Goal: Transaction & Acquisition: Purchase product/service

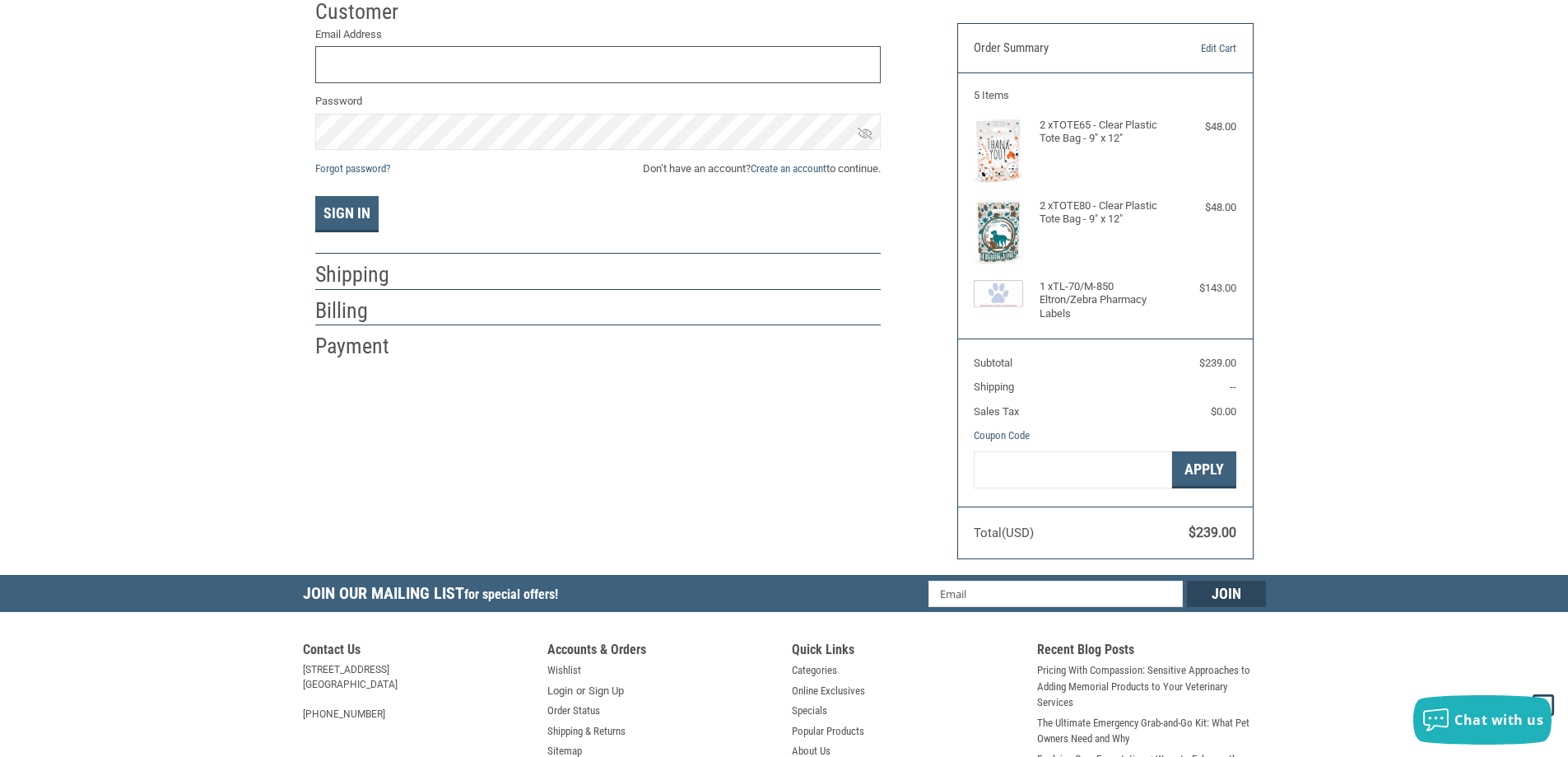
scroll to position [82, 0]
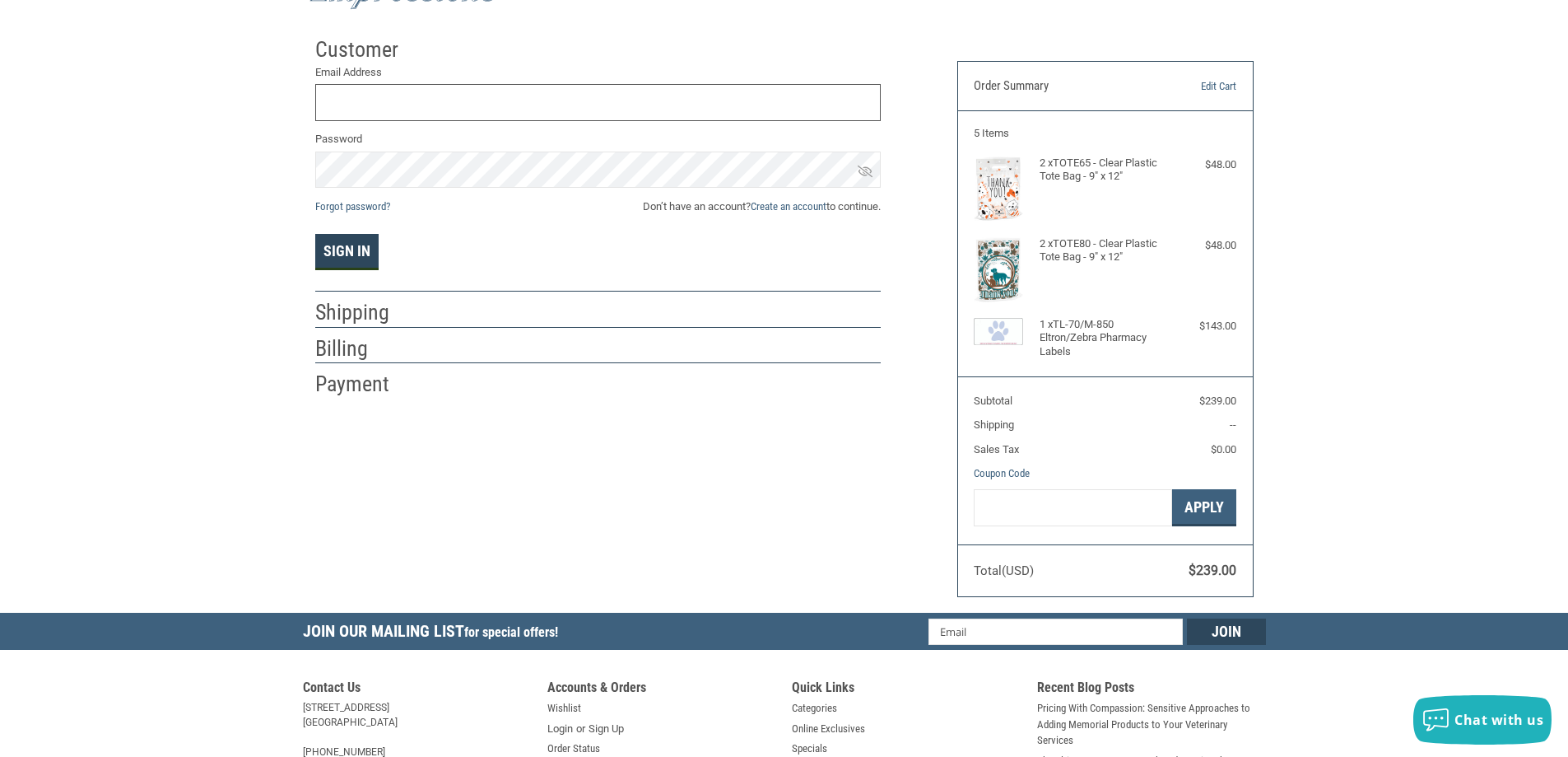
type input "[EMAIL_ADDRESS][DOMAIN_NAME]"
click at [345, 243] on button "Sign In" at bounding box center [346, 252] width 63 height 36
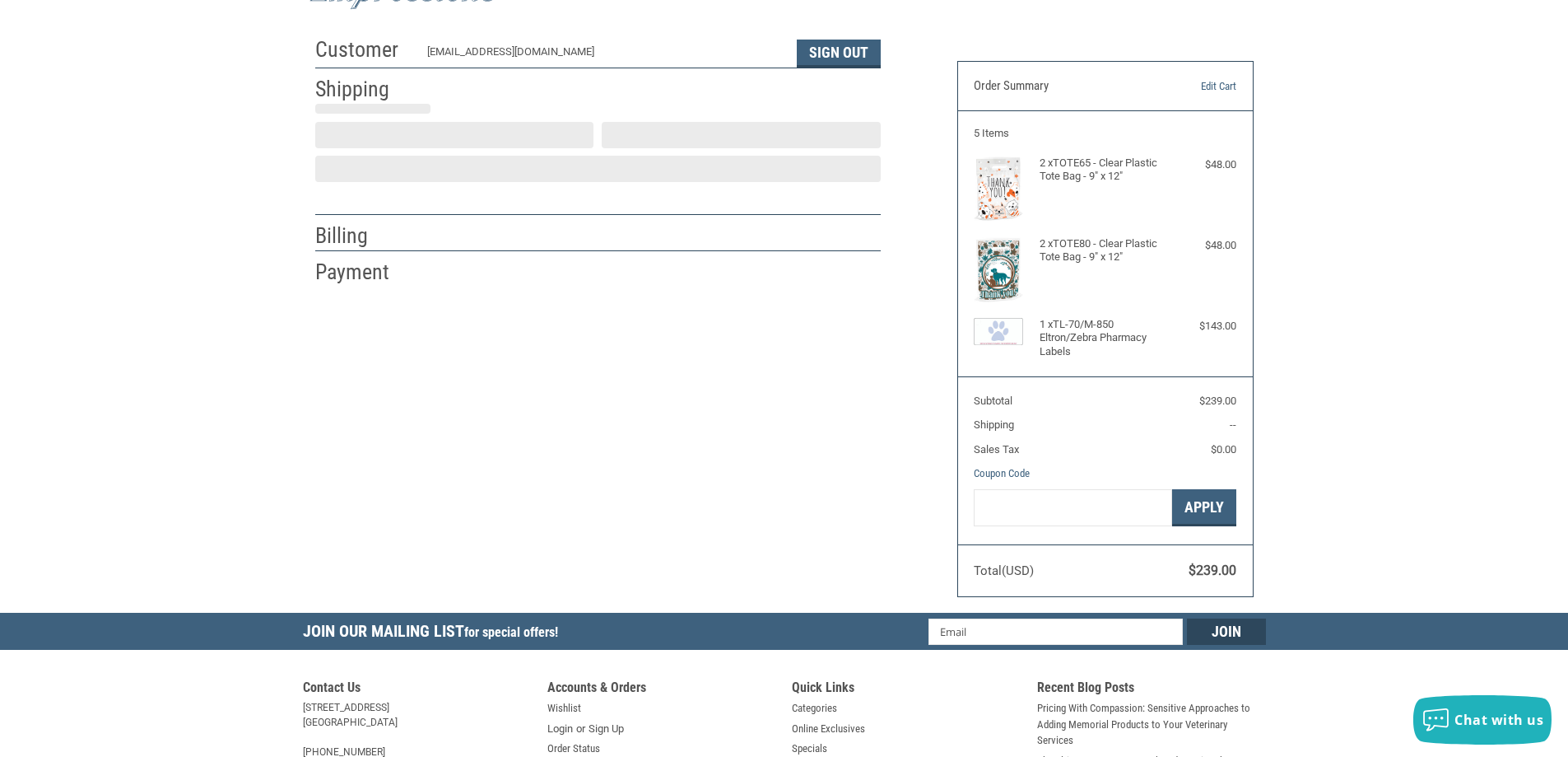
select select "IA"
select select "US"
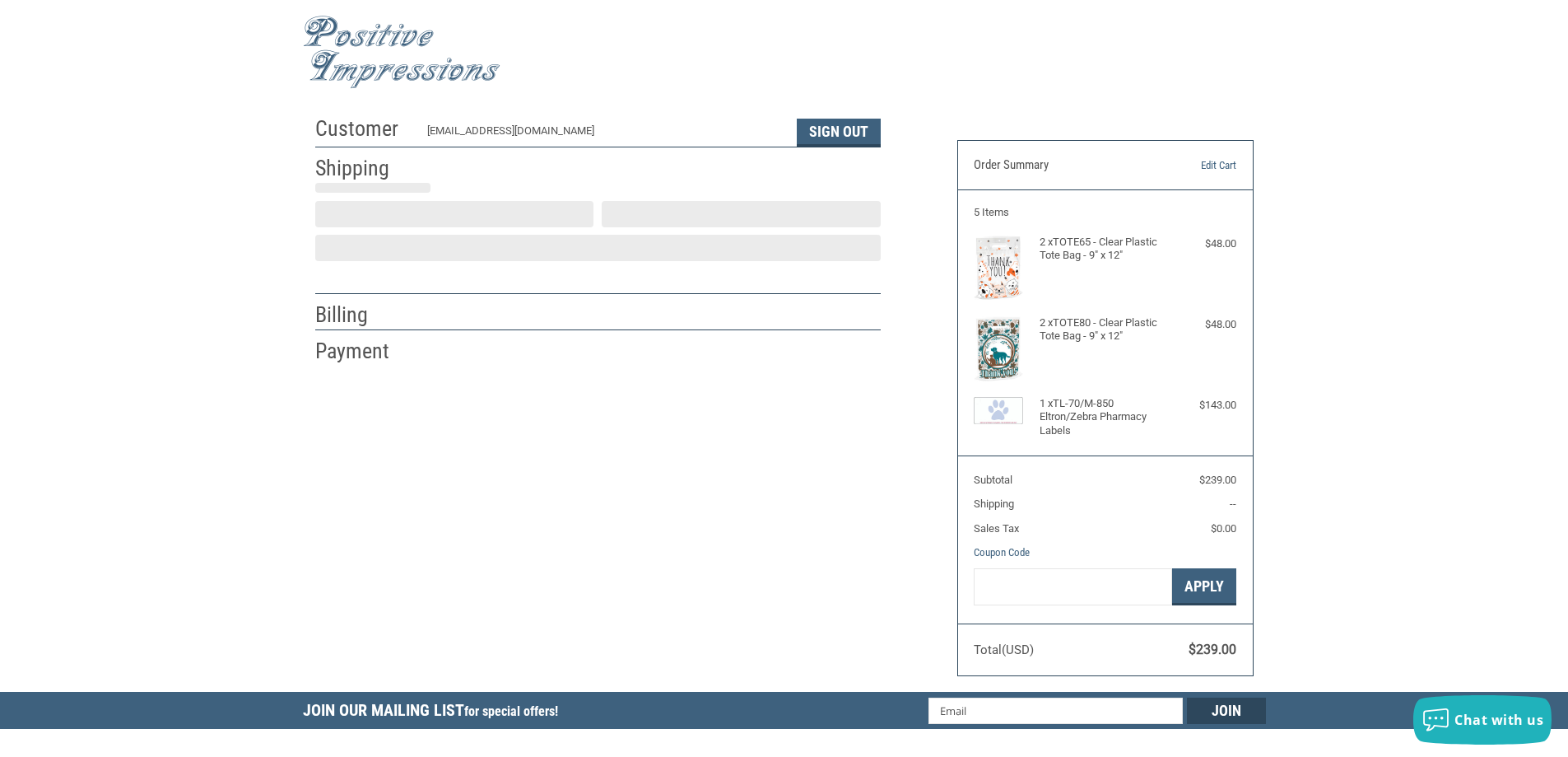
scroll to position [0, 0]
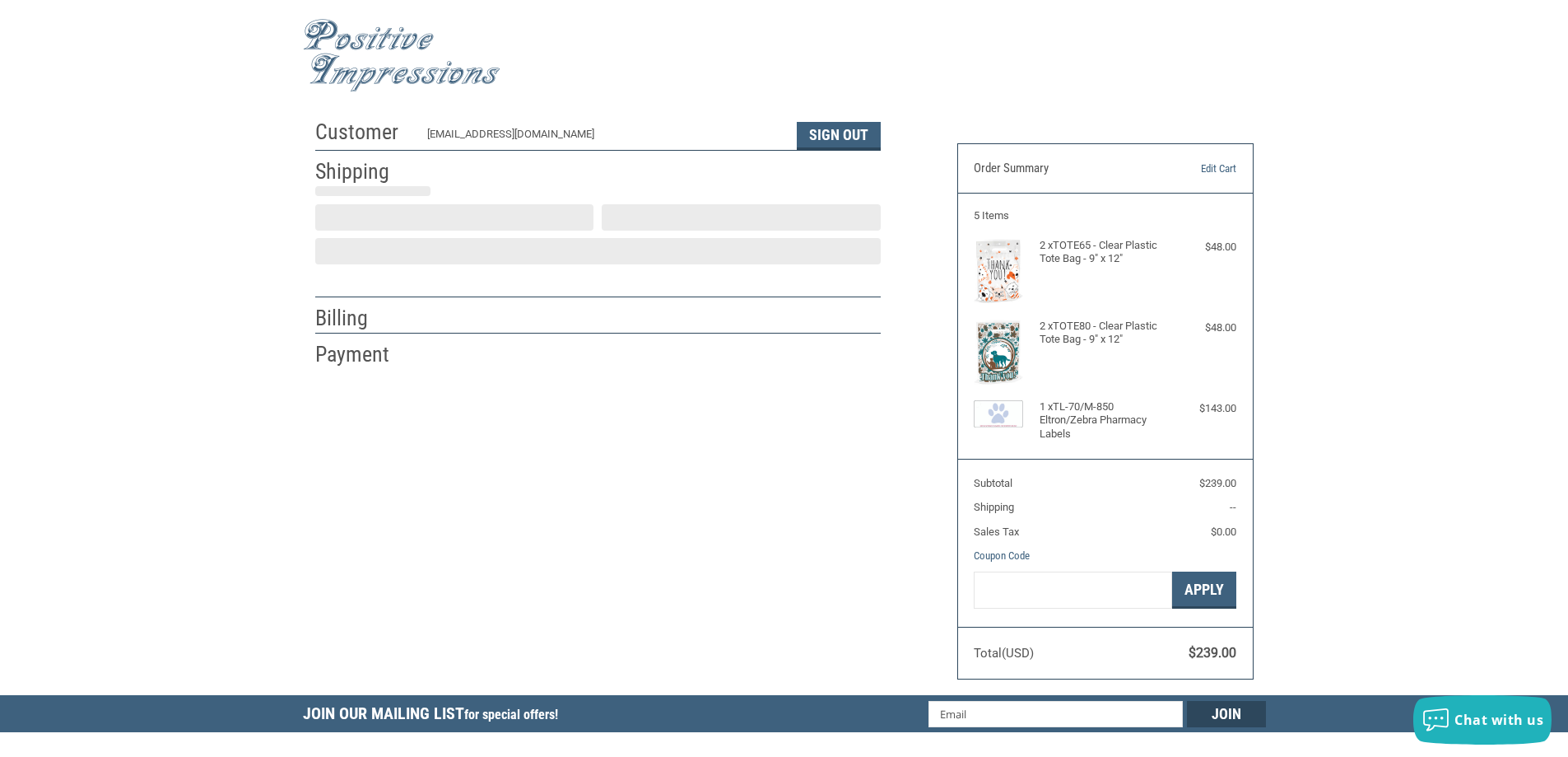
select select "IA"
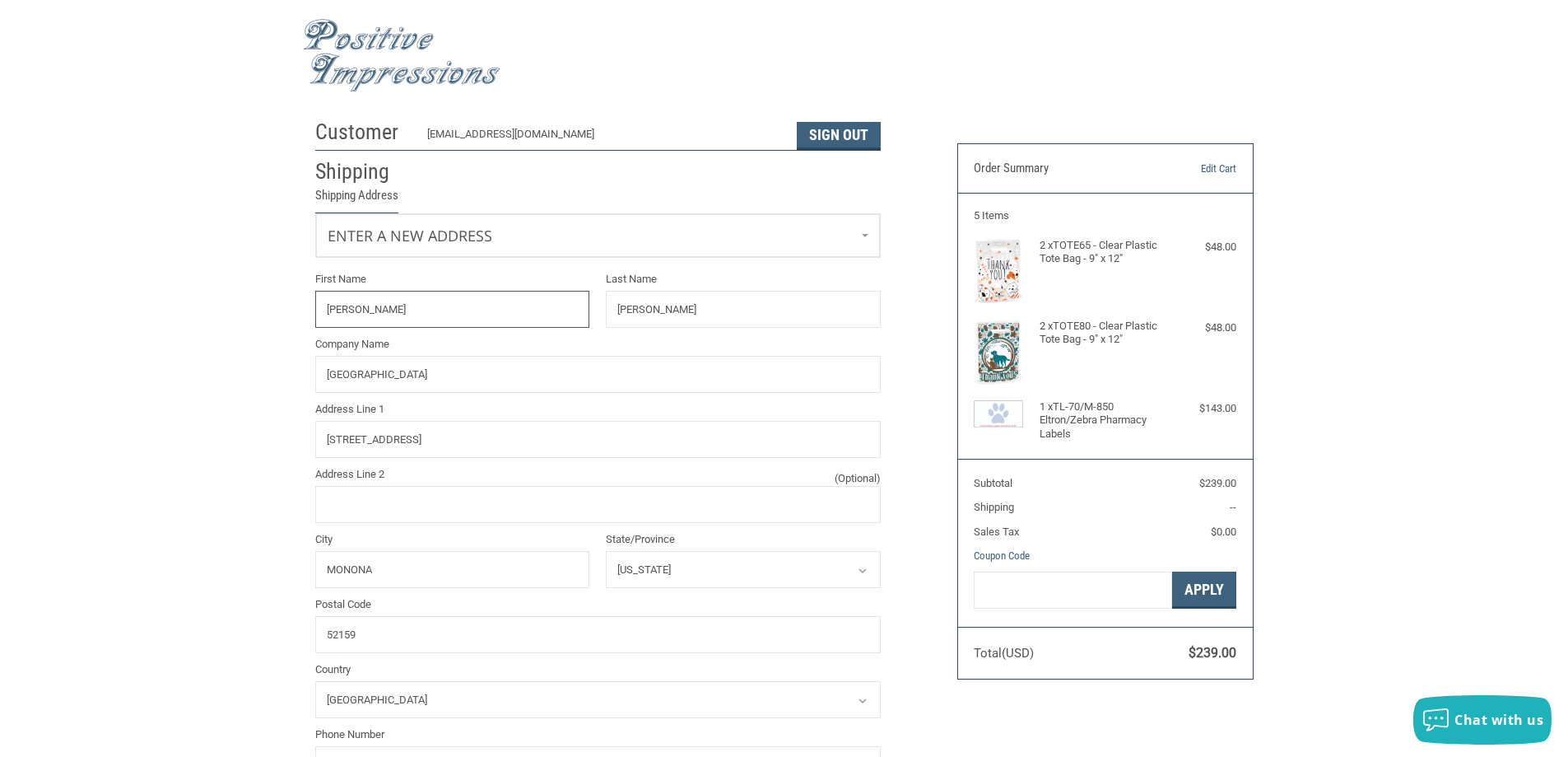
radio input "true"
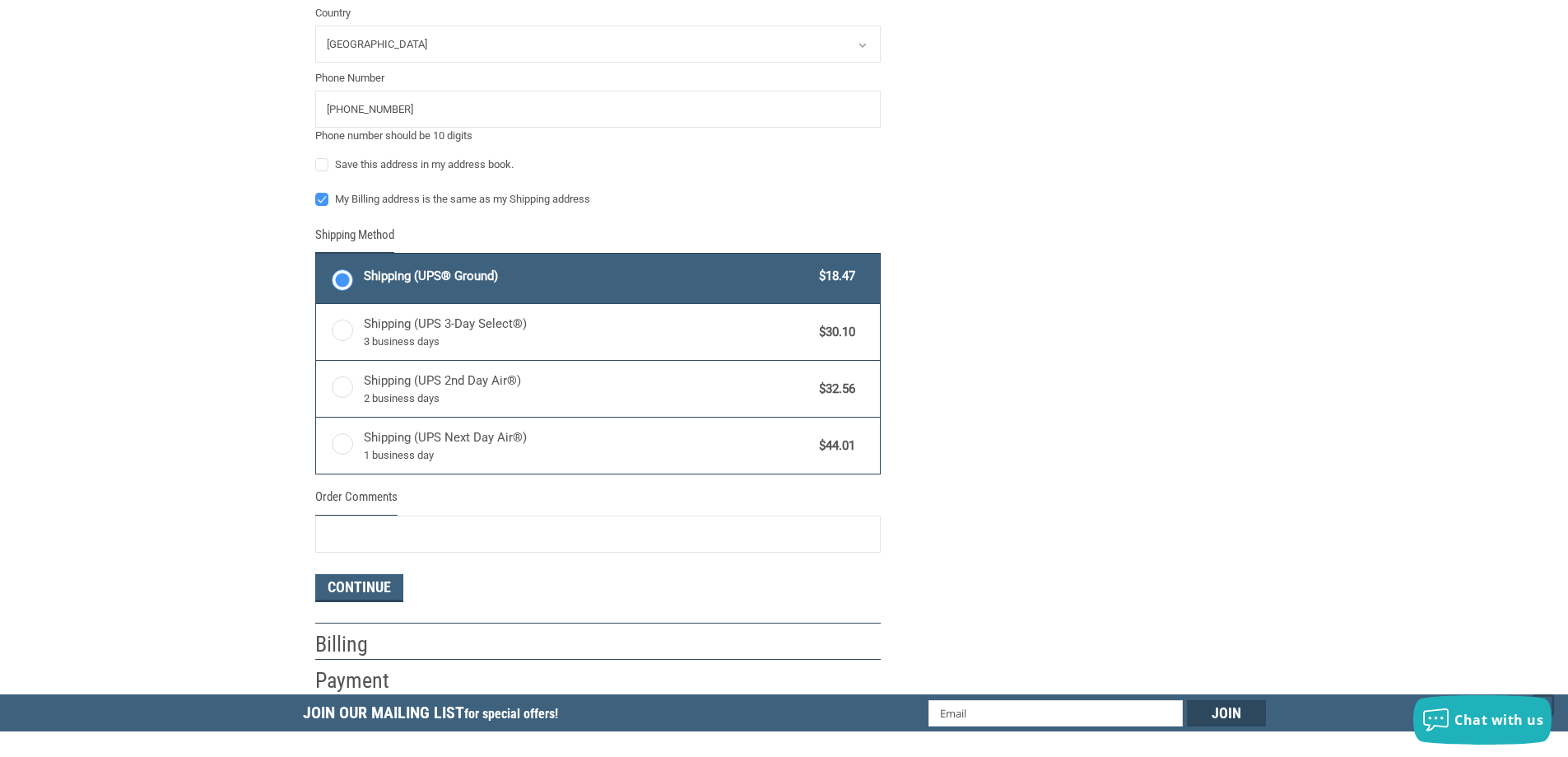
scroll to position [823, 0]
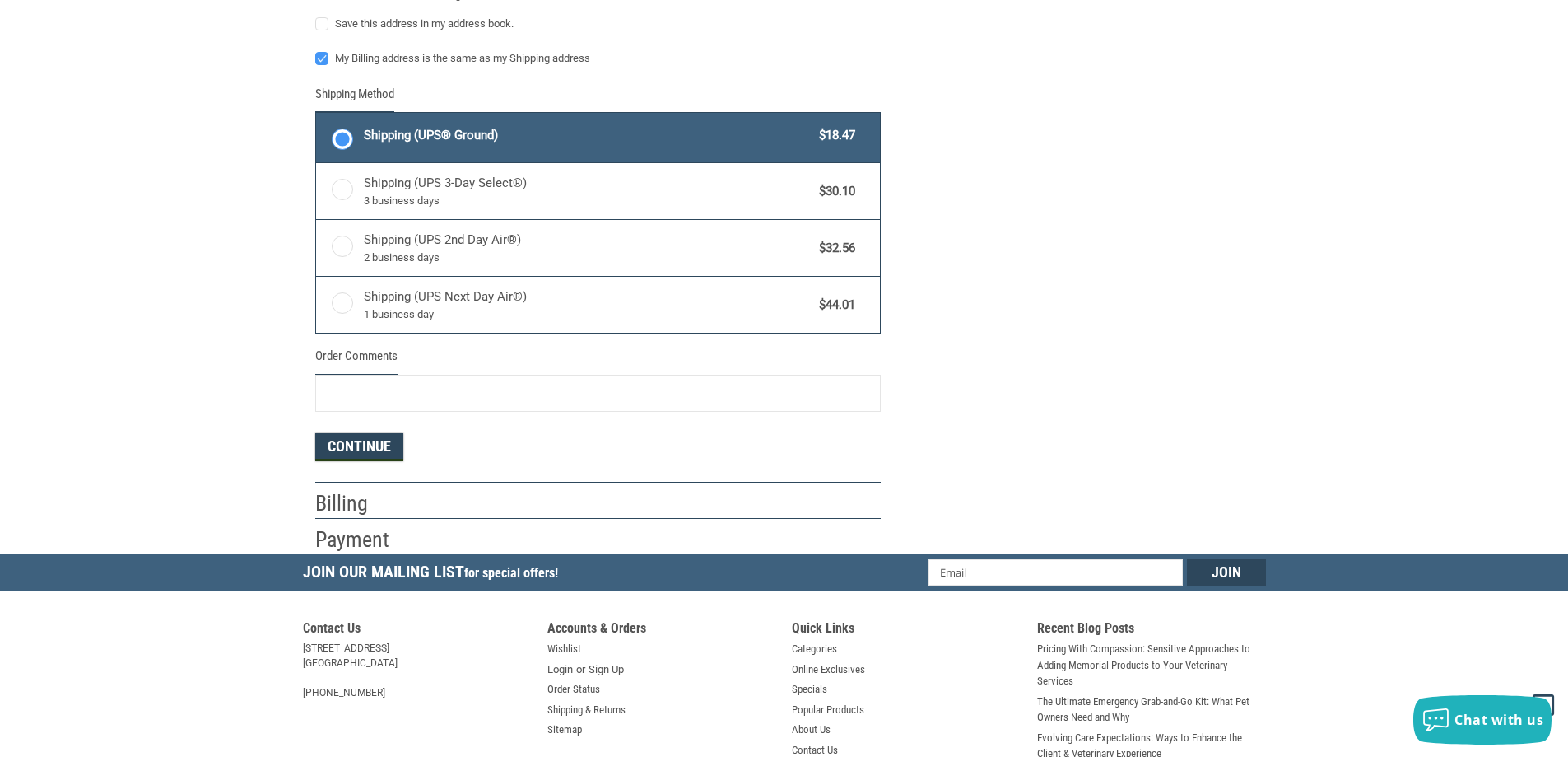
click at [345, 450] on button "Continue" at bounding box center [359, 447] width 88 height 28
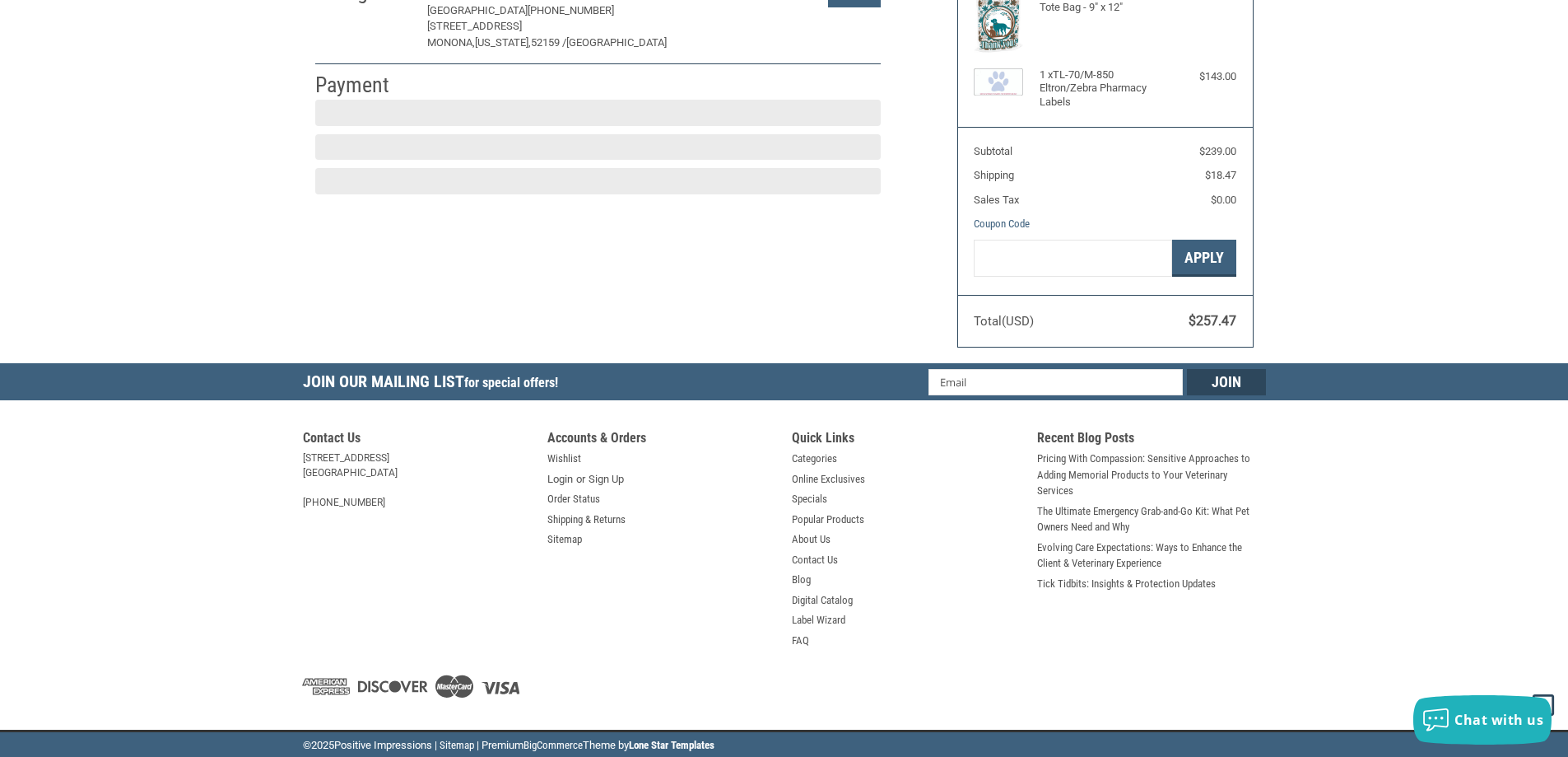
scroll to position [246, 0]
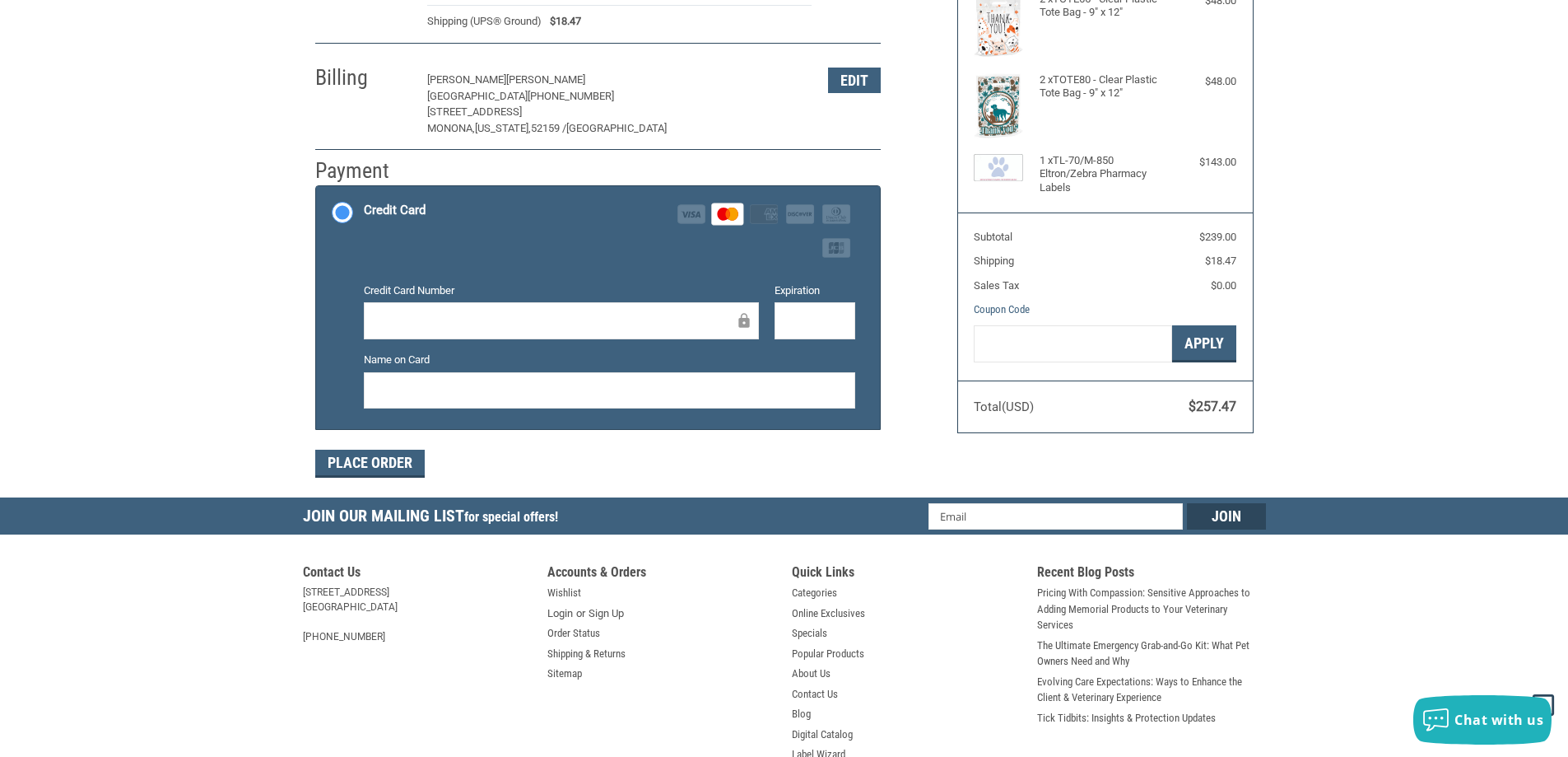
click at [480, 377] on div at bounding box center [609, 390] width 491 height 37
click at [361, 467] on button "Place Order" at bounding box center [369, 464] width 110 height 28
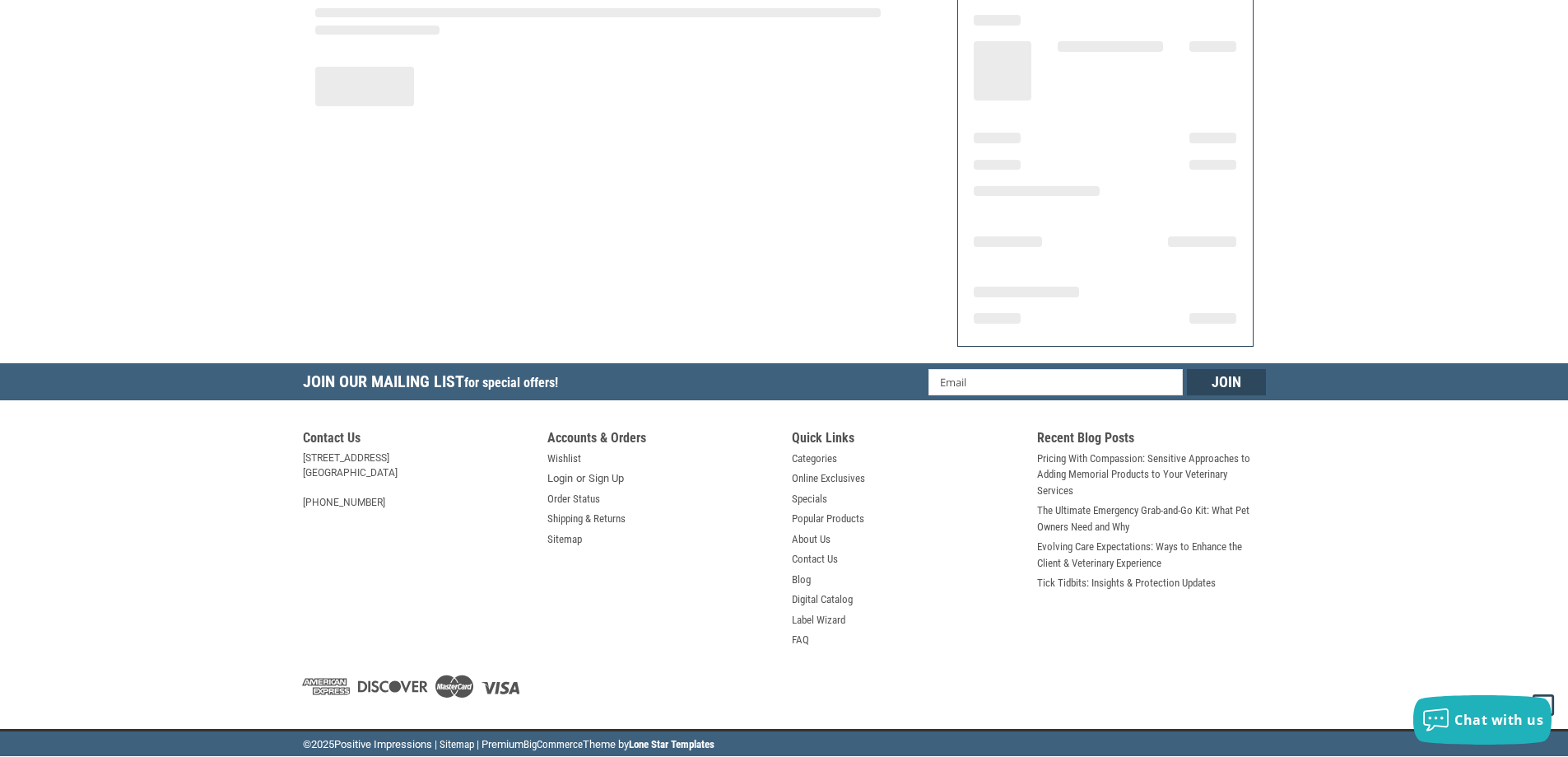
scroll to position [191, 0]
